Goal: Task Accomplishment & Management: Manage account settings

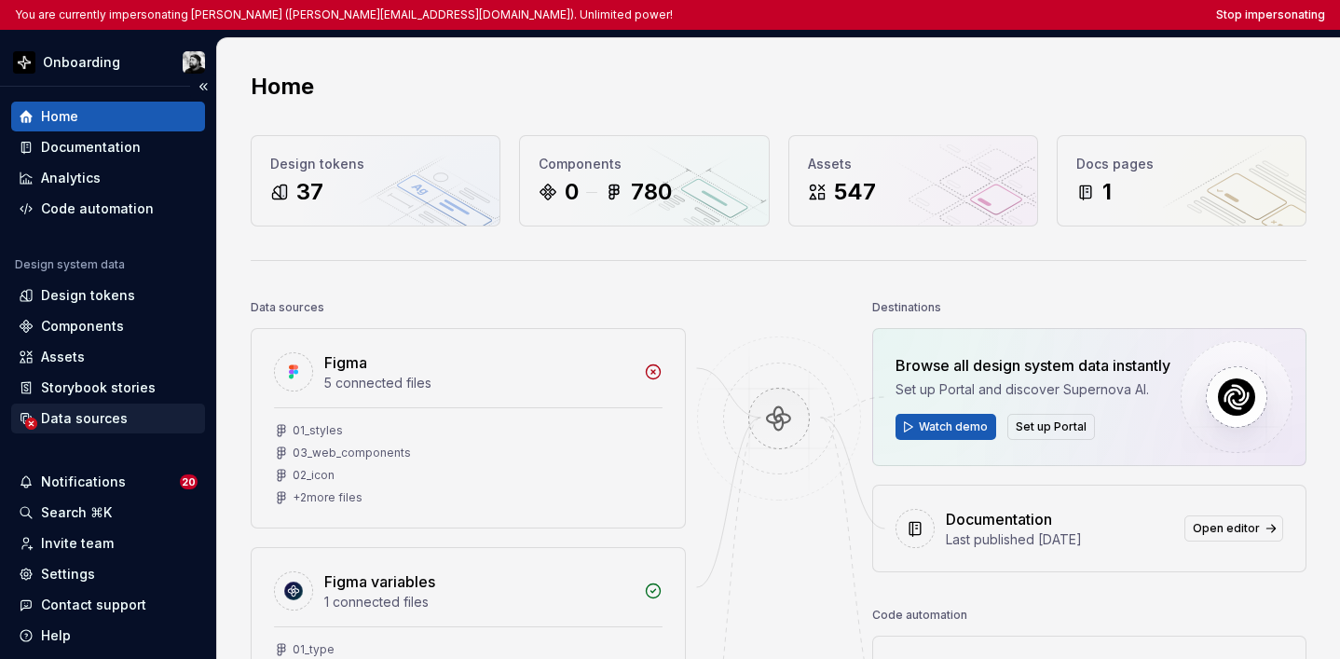
click at [126, 404] on div "Data sources" at bounding box center [108, 419] width 194 height 30
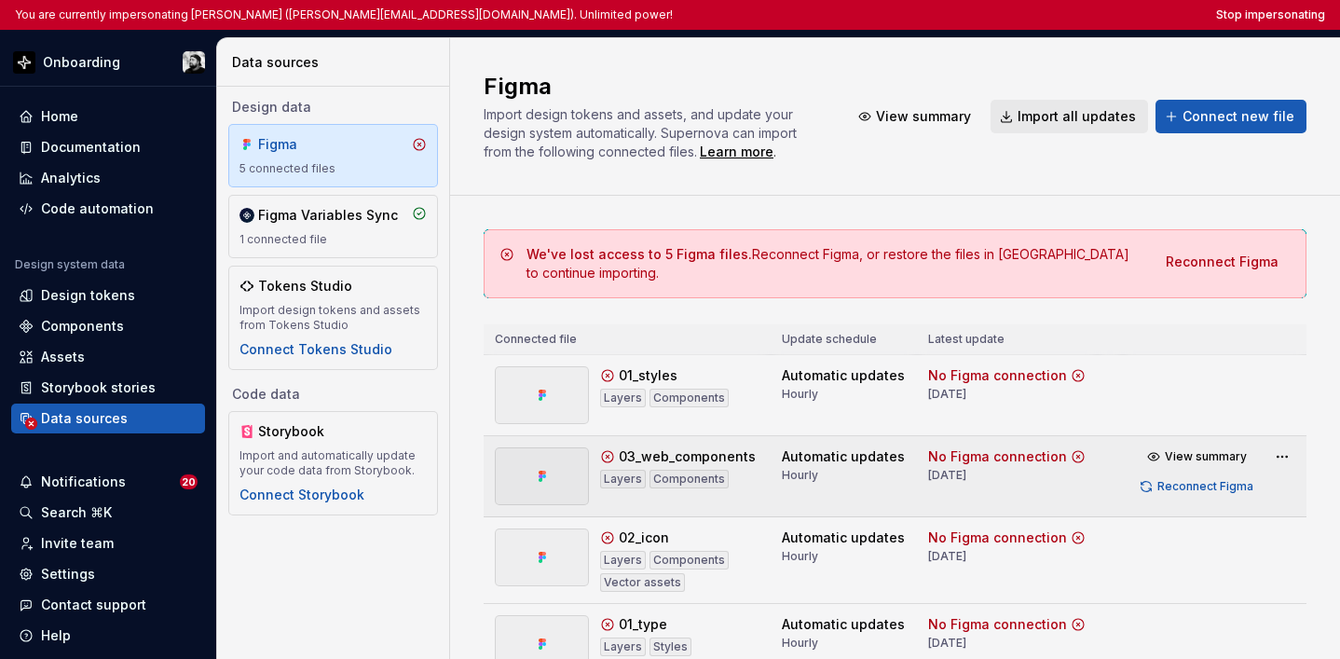
scroll to position [183, 0]
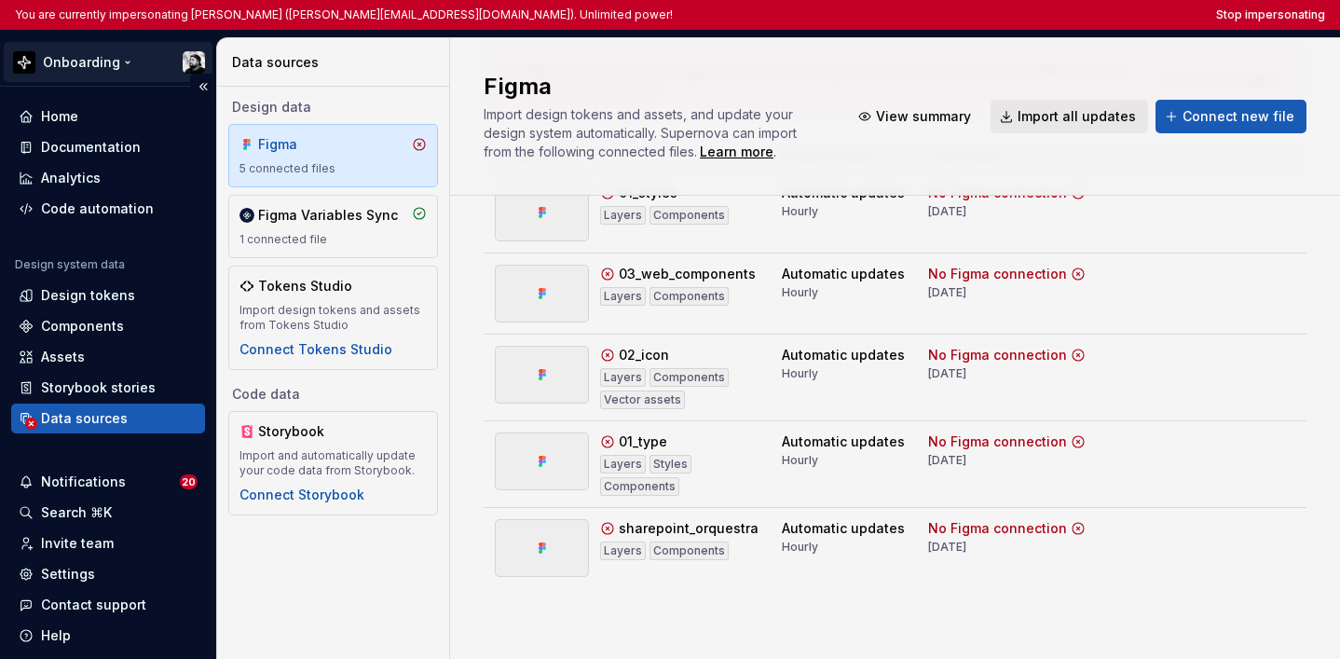
click at [95, 70] on html "You are currently impersonating Lucas Angelo Marim (lucas.marim@btgpactual.com)…" at bounding box center [670, 329] width 1340 height 659
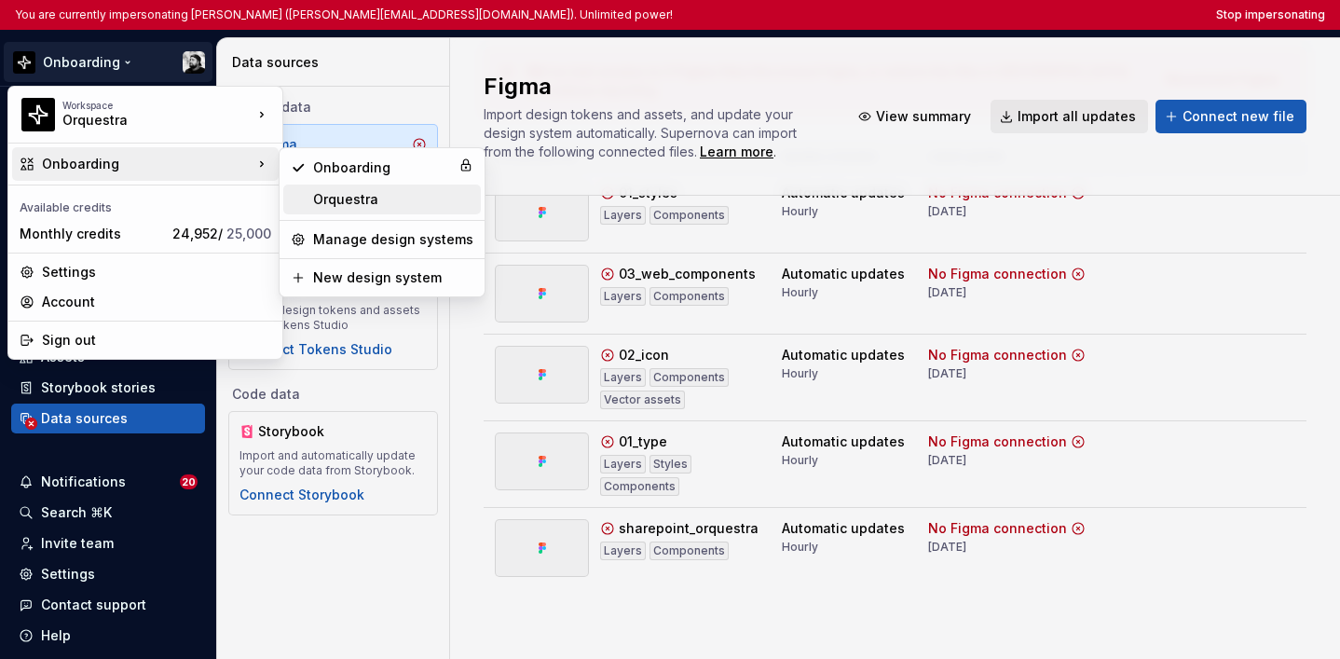
click at [369, 190] on div "Orquestra" at bounding box center [393, 199] width 160 height 19
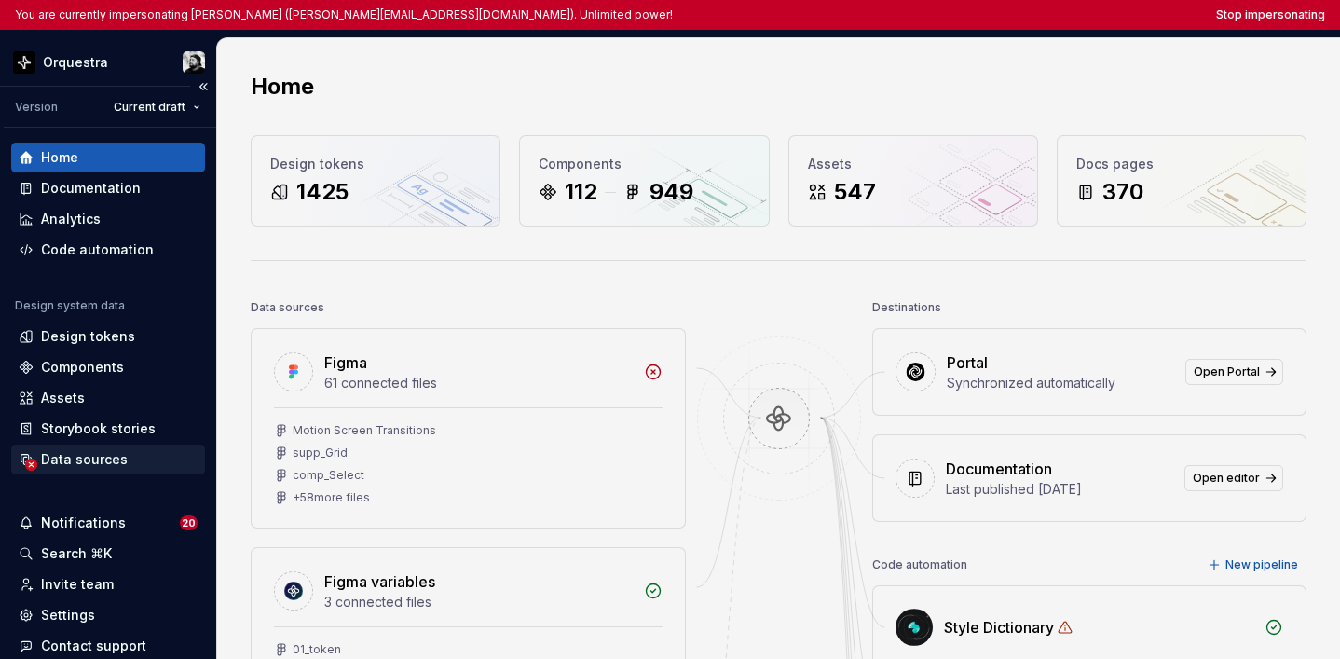
click at [153, 466] on div "Data sources" at bounding box center [108, 459] width 179 height 19
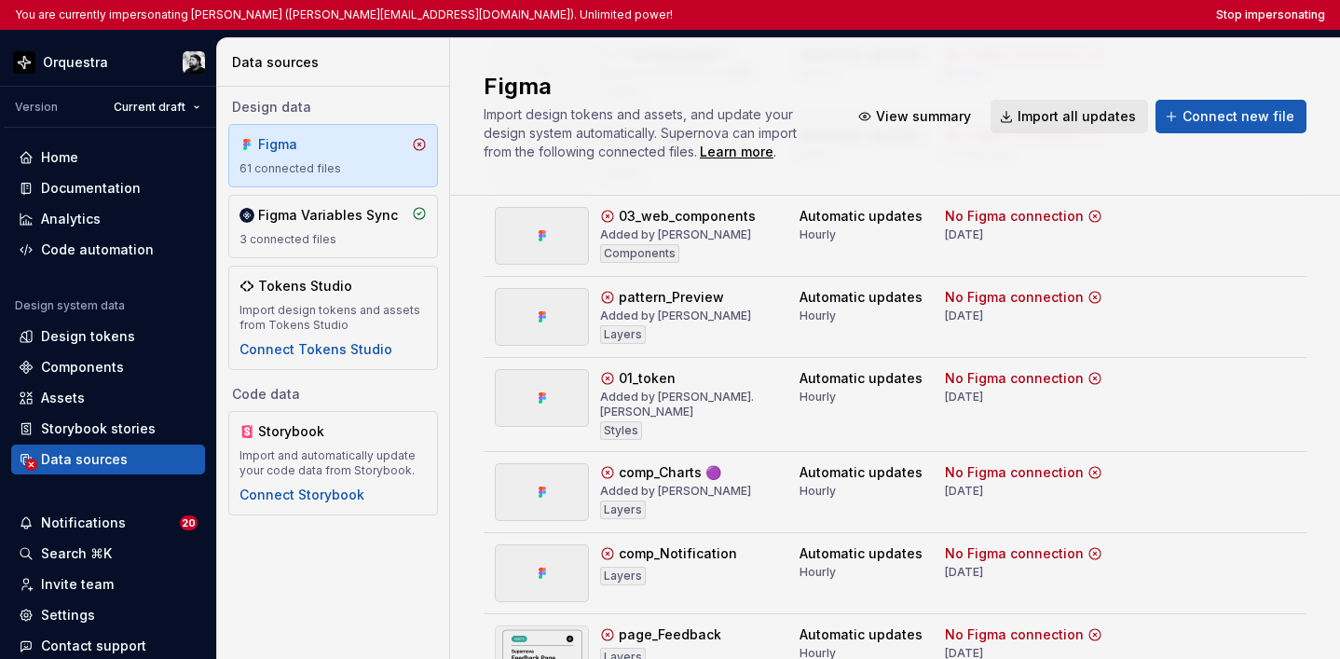
scroll to position [3644, 0]
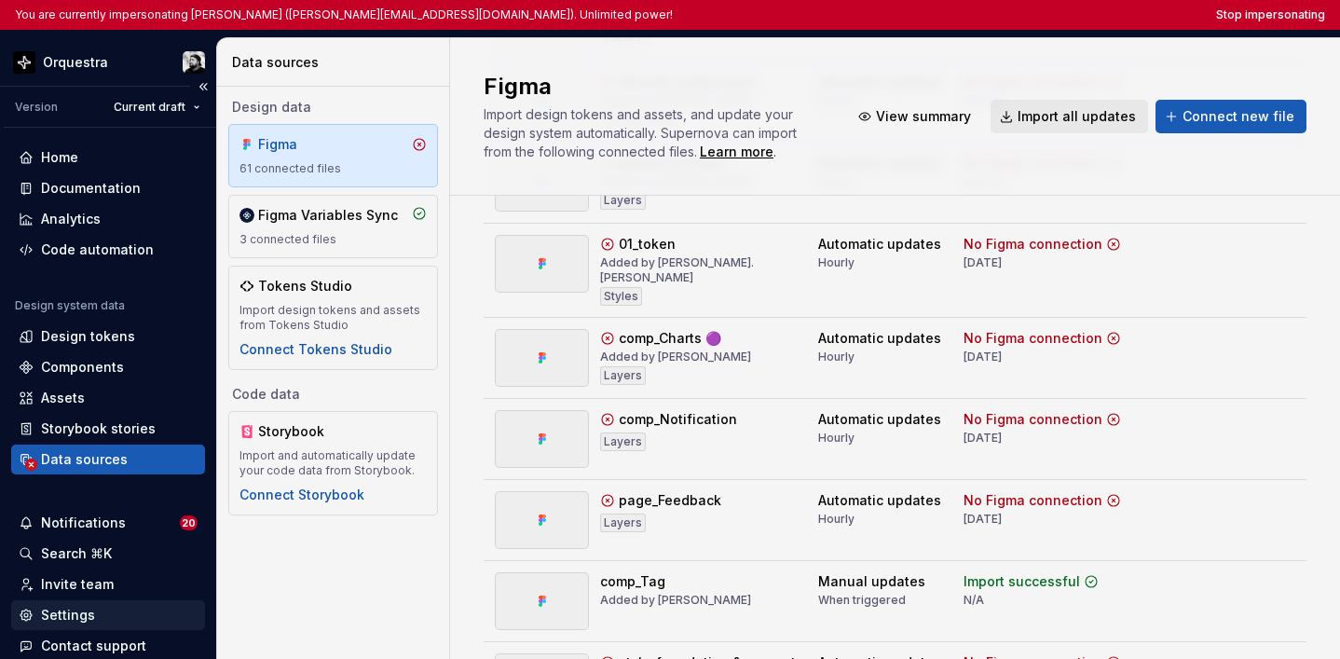
click at [139, 577] on div "Settings" at bounding box center [108, 615] width 179 height 19
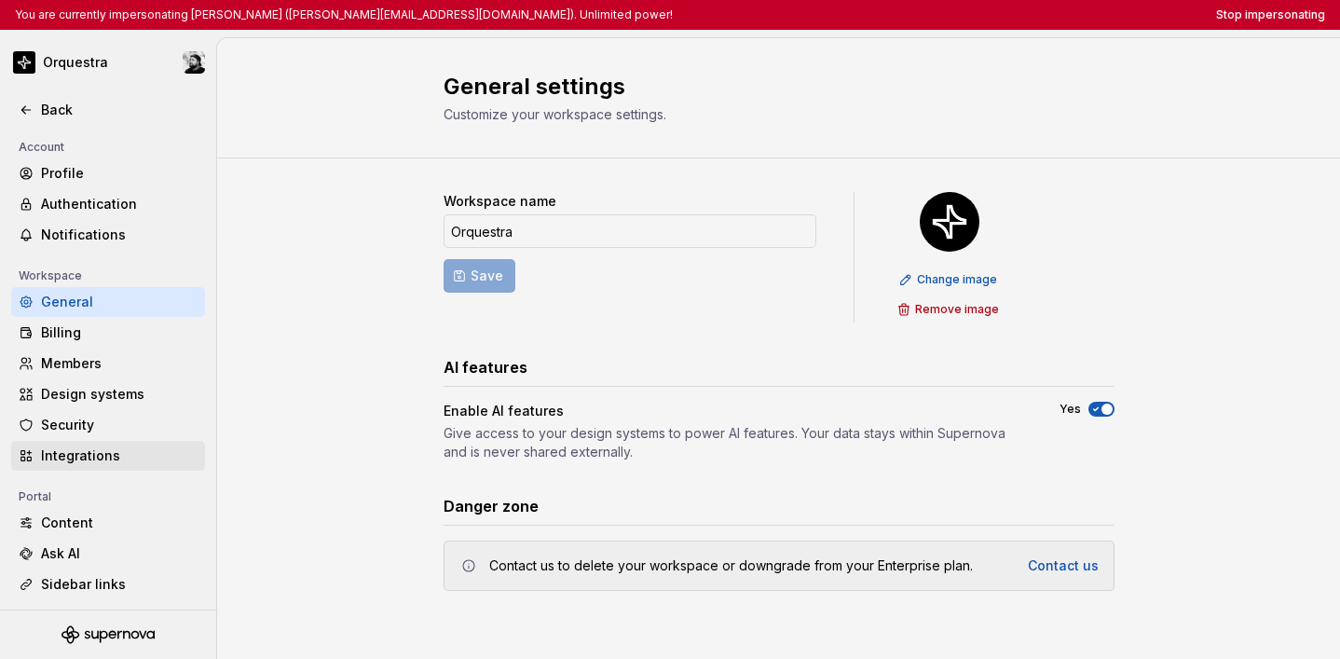
click at [116, 453] on div "Integrations" at bounding box center [119, 455] width 157 height 19
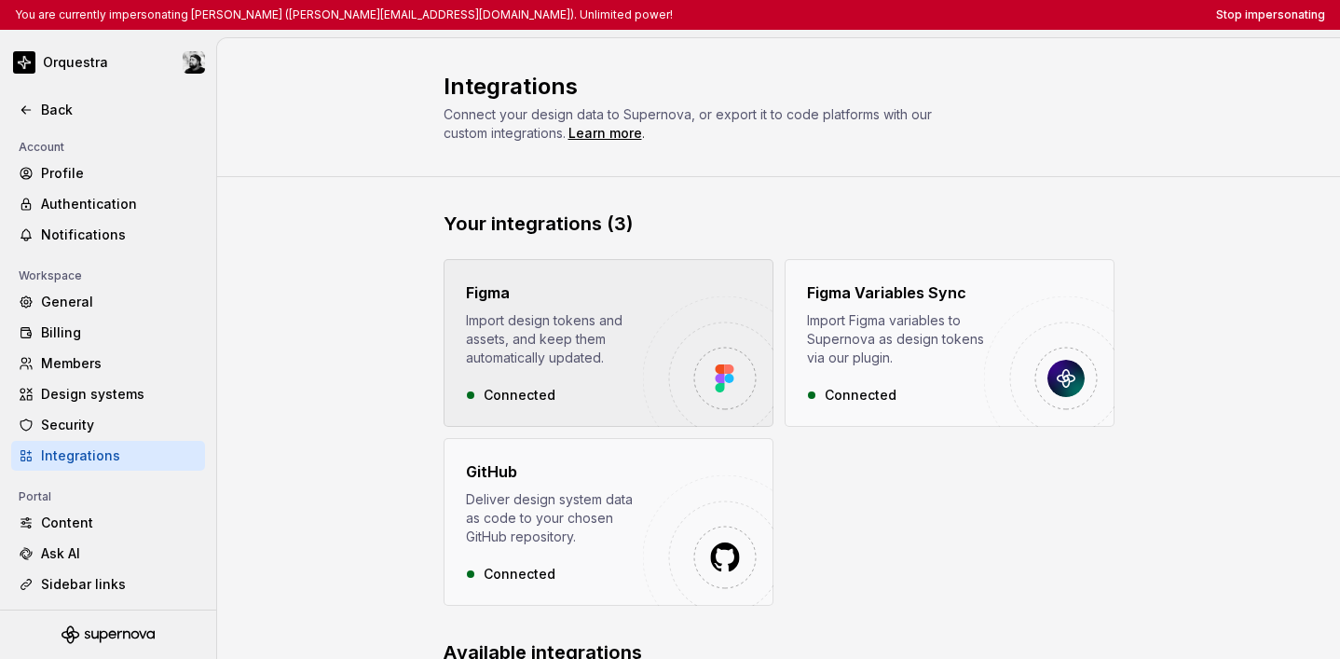
click at [577, 361] on div "Import design tokens and assets, and keep them automatically updated." at bounding box center [554, 339] width 177 height 56
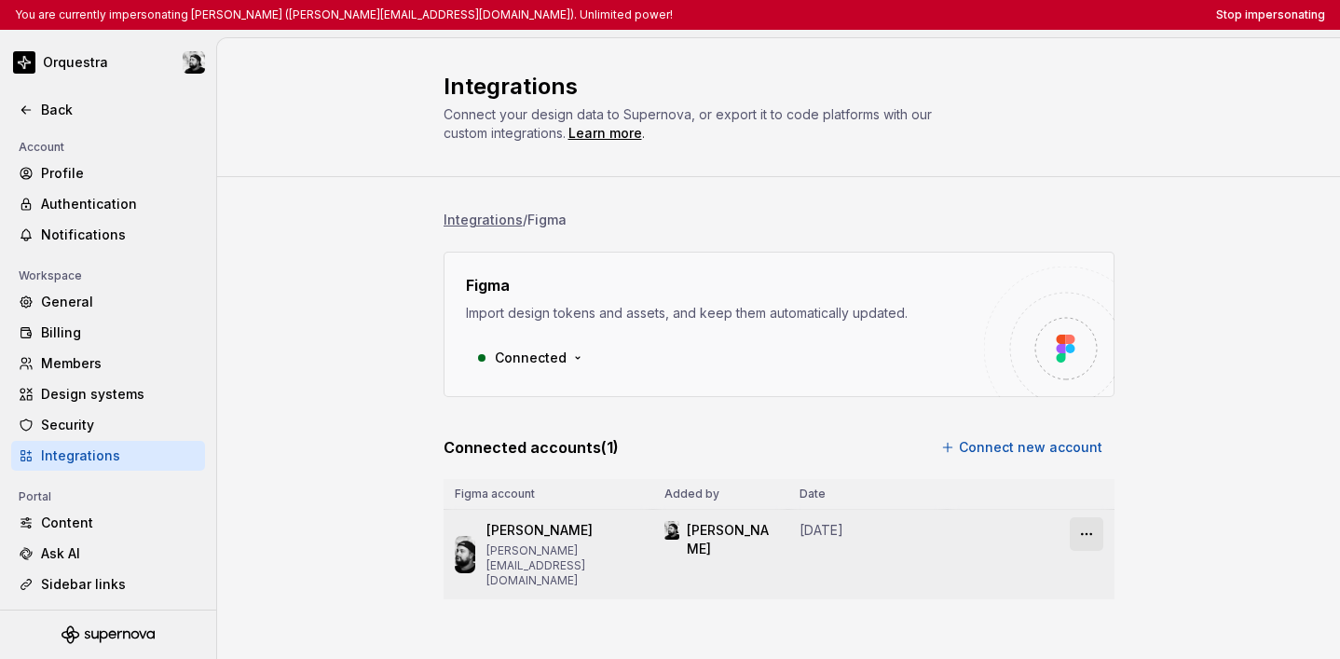
click at [714, 531] on html "You are currently impersonating Lucas Angelo Marim (lucas.marim@btgpactual.com)…" at bounding box center [670, 329] width 1340 height 659
click at [714, 525] on html "You are currently impersonating Lucas Angelo Marim (lucas.marim@btgpactual.com)…" at bounding box center [670, 329] width 1340 height 659
click at [714, 20] on button "Stop impersonating" at bounding box center [1270, 14] width 109 height 15
